Goal: Transaction & Acquisition: Purchase product/service

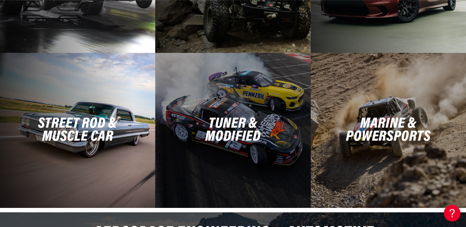
scroll to position [1462, 0]
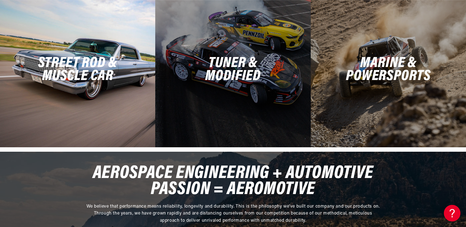
click at [91, 63] on h2 "Street Rod & Muscle Car" at bounding box center [77, 70] width 79 height 26
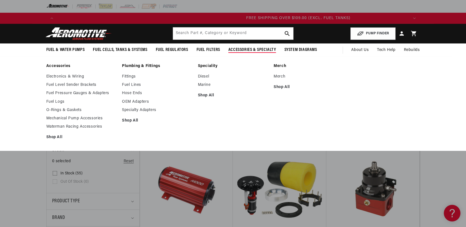
scroll to position [0, 1055]
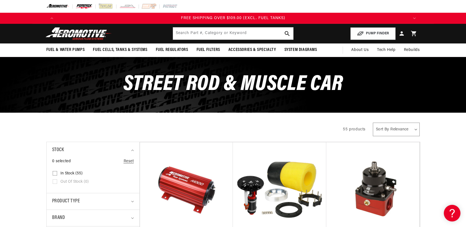
click at [88, 8] on img at bounding box center [83, 6] width 17 height 6
